Goal: Task Accomplishment & Management: Manage account settings

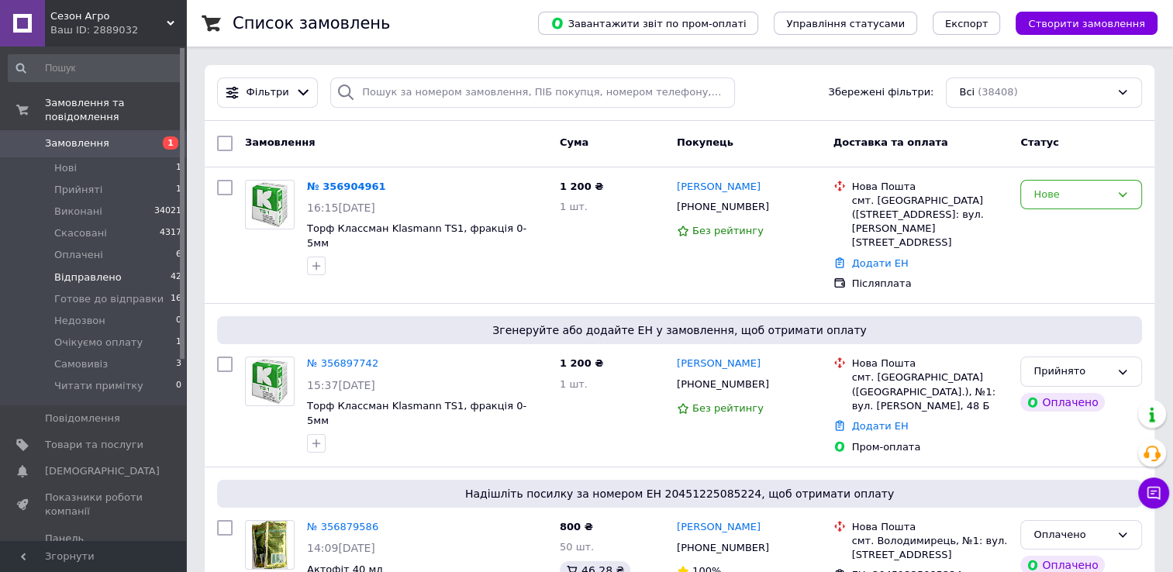
click at [77, 270] on span "Відправлено" at bounding box center [87, 277] width 67 height 14
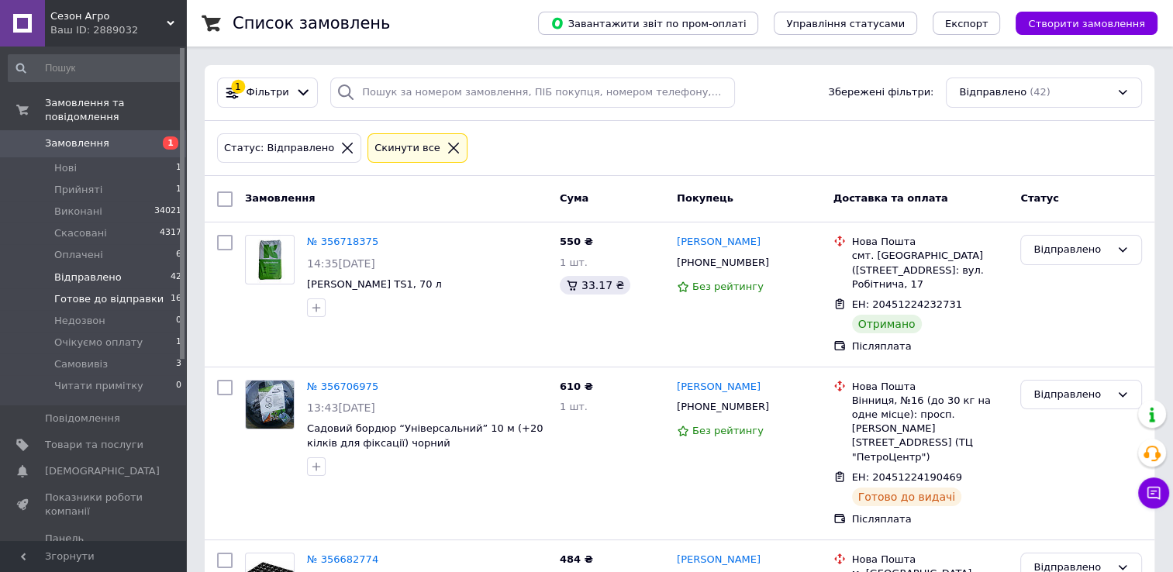
click at [105, 292] on span "Готове до відправки" at bounding box center [108, 299] width 109 height 14
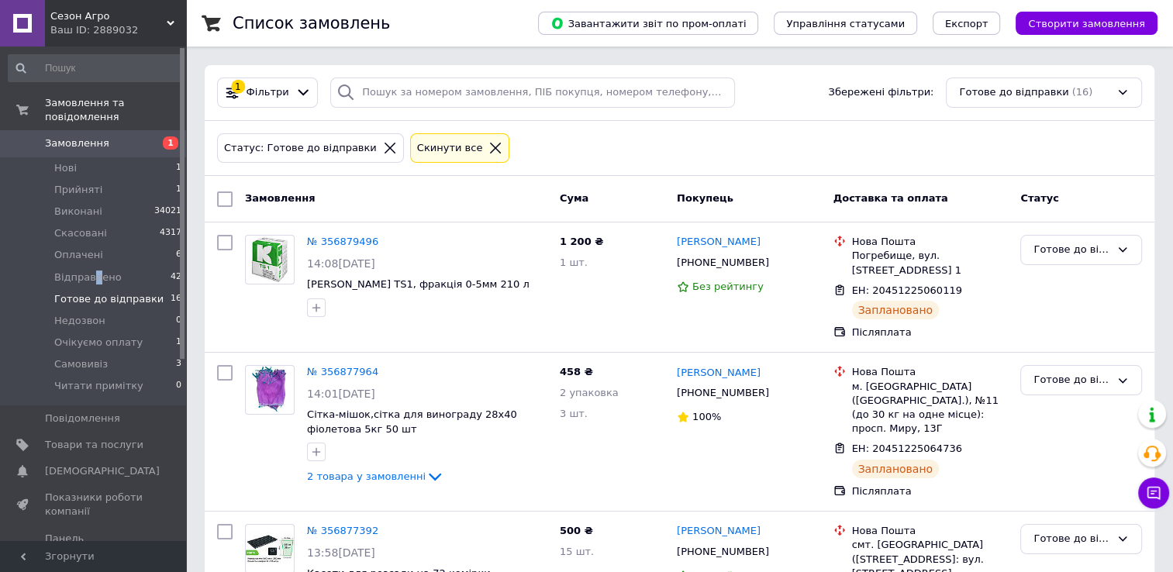
click at [94, 274] on ul "Нові 1 Прийняті 1 Виконані 34021 Скасовані 4317 Оплачені 6 Відправлено 42 Готов…" at bounding box center [95, 281] width 191 height 248
drag, startPoint x: 94, startPoint y: 274, endPoint x: 77, endPoint y: 260, distance: 21.4
click at [77, 270] on span "Відправлено" at bounding box center [87, 277] width 67 height 14
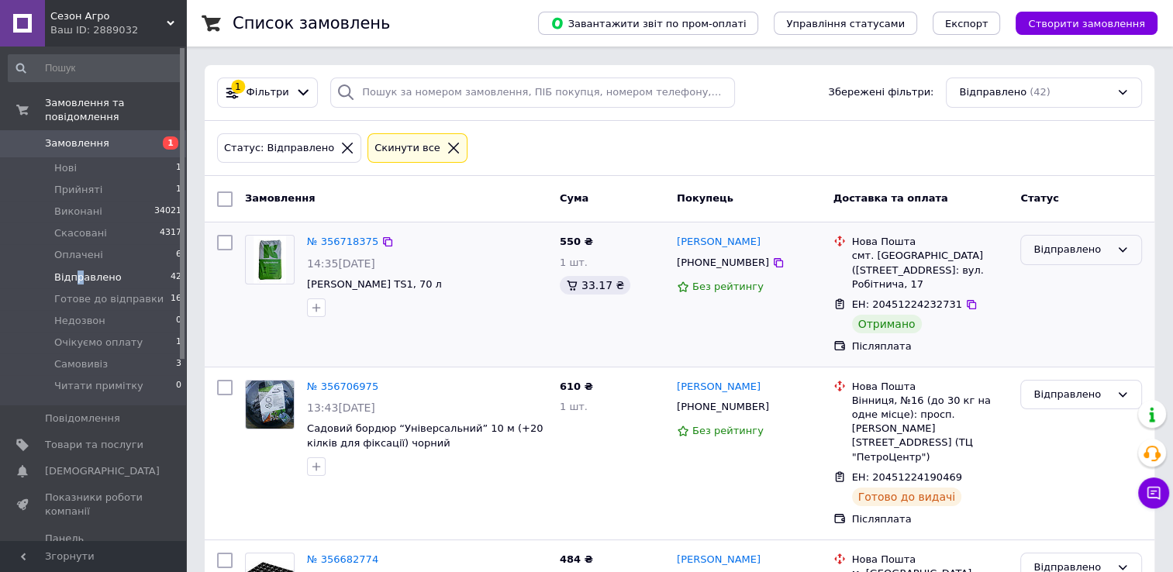
click at [1062, 242] on div "Відправлено" at bounding box center [1071, 250] width 77 height 16
click at [1063, 315] on li "Виконано" at bounding box center [1081, 310] width 120 height 29
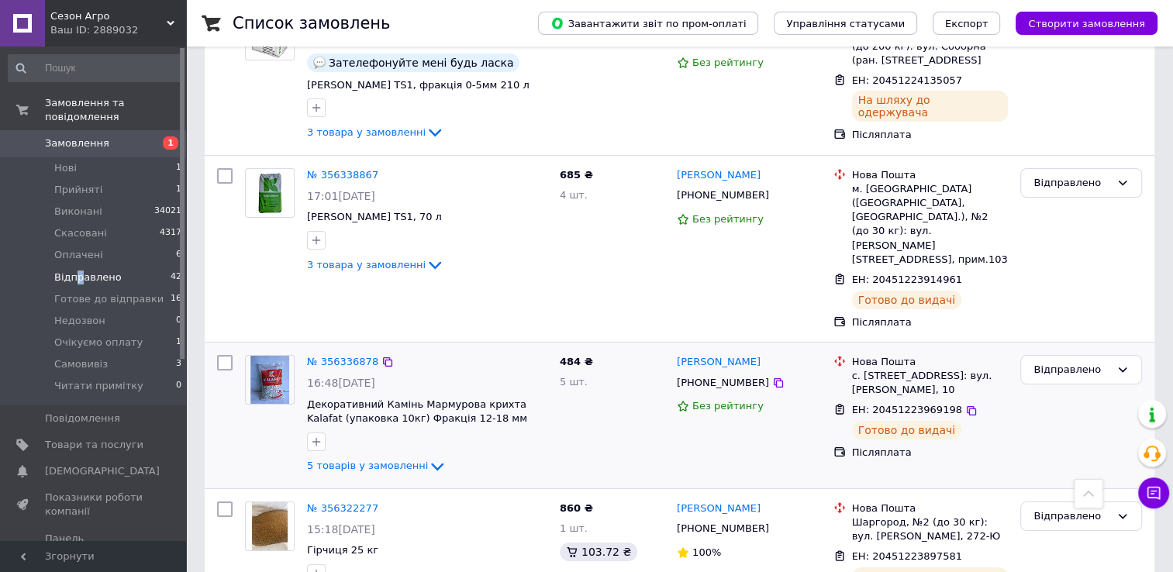
scroll to position [5676, 0]
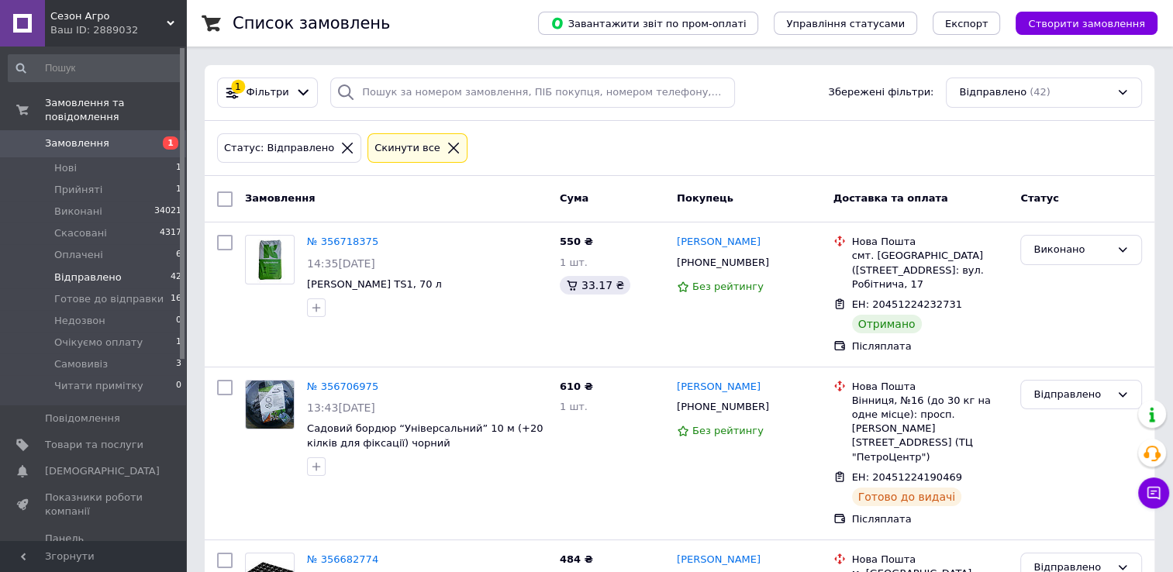
click at [84, 136] on span "Замовлення" at bounding box center [77, 143] width 64 height 14
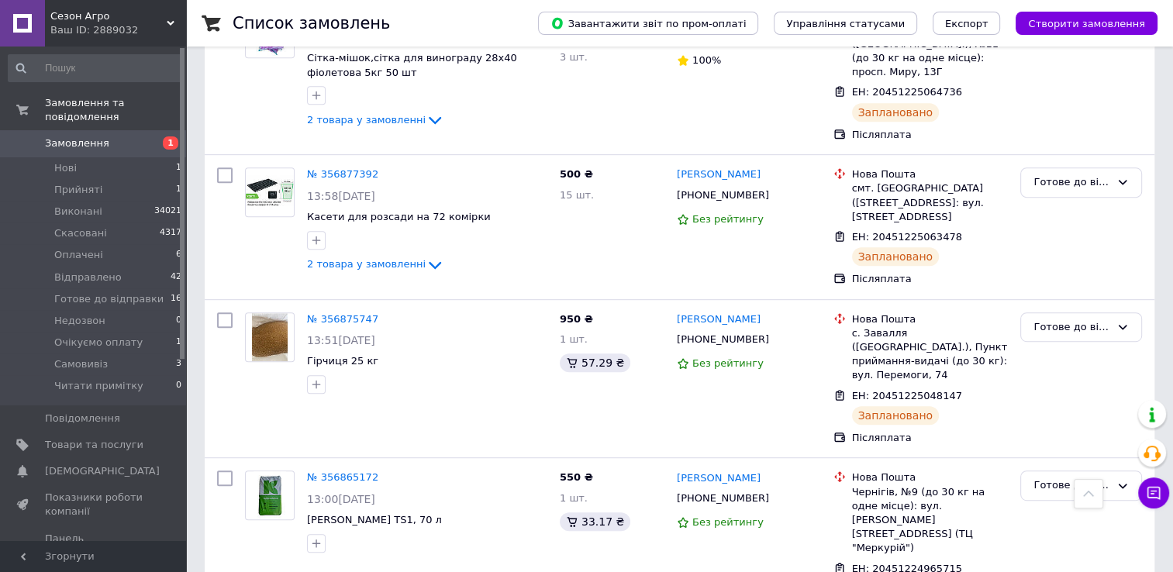
scroll to position [775, 0]
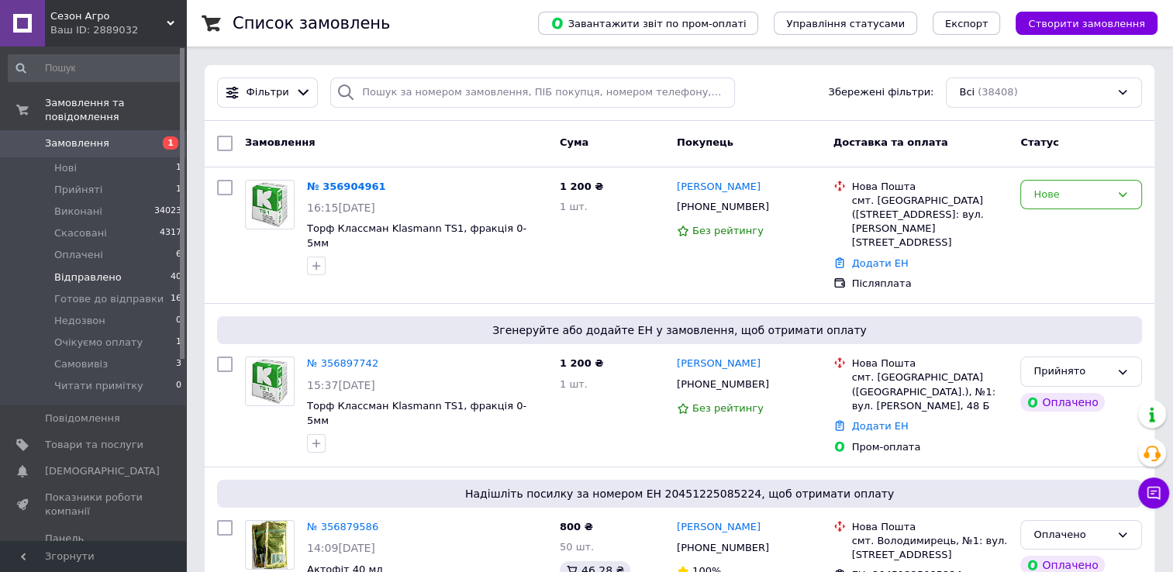
click at [81, 270] on span "Відправлено" at bounding box center [87, 277] width 67 height 14
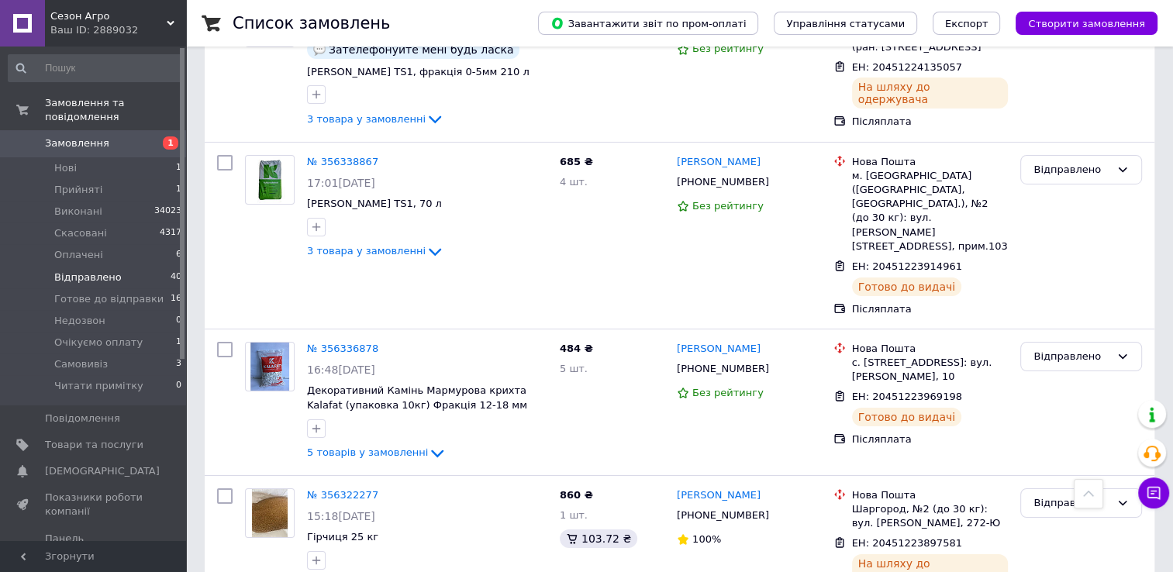
scroll to position [5400, 0]
